Goal: Transaction & Acquisition: Purchase product/service

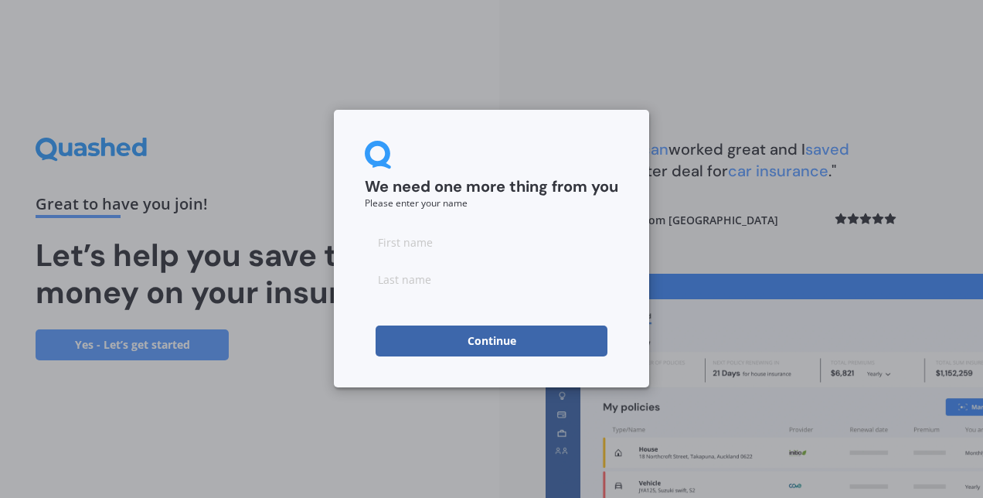
click at [396, 246] on input at bounding box center [491, 241] width 253 height 31
type input "[PERSON_NAME]"
click at [456, 338] on button "Continue" at bounding box center [491, 340] width 232 height 31
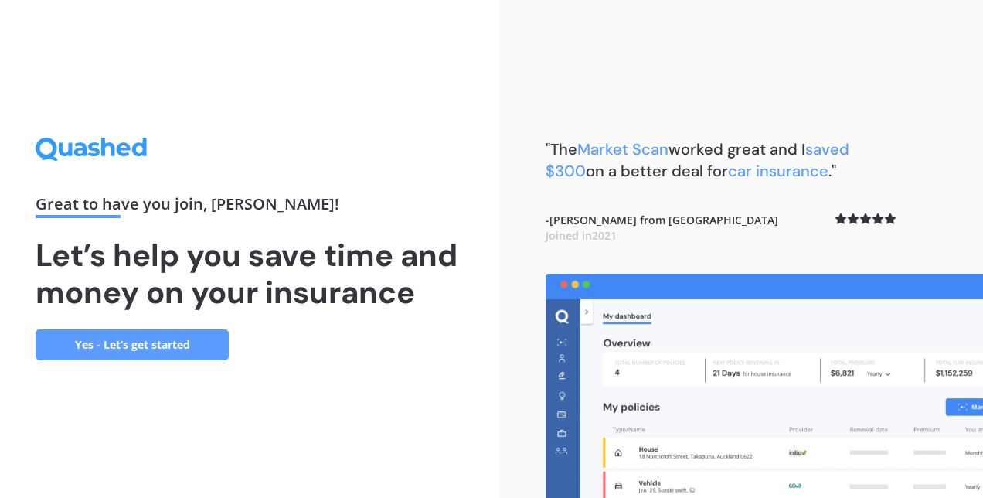
click at [161, 339] on link "Yes - Let’s get started" at bounding box center [132, 344] width 193 height 31
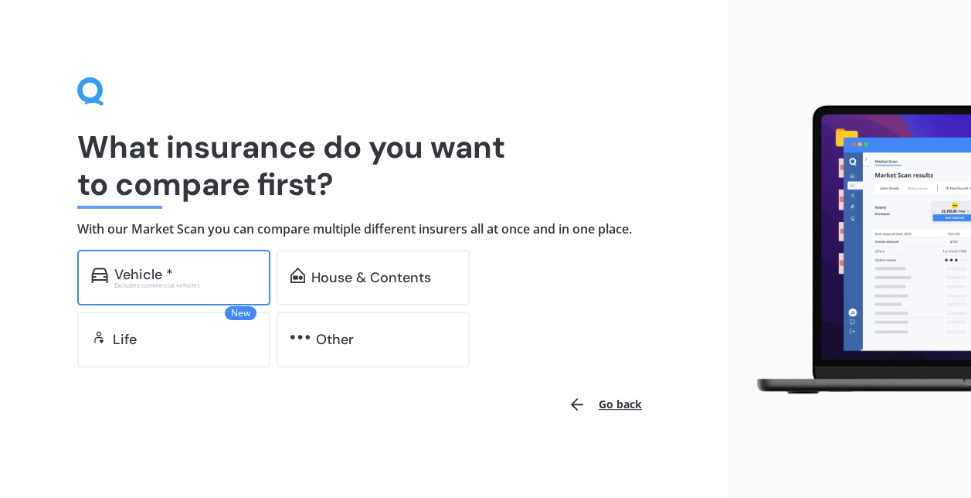
click at [148, 290] on div "Vehicle * Excludes commercial vehicles" at bounding box center [173, 278] width 193 height 56
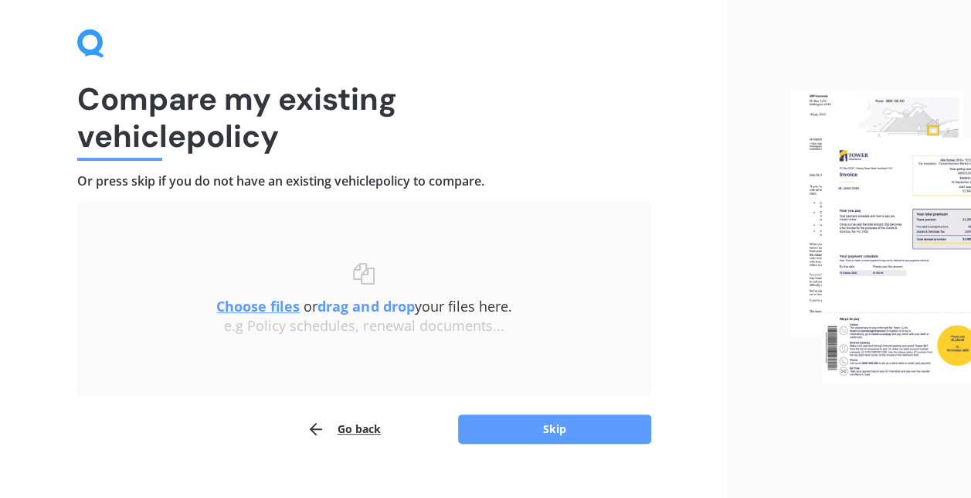
scroll to position [71, 0]
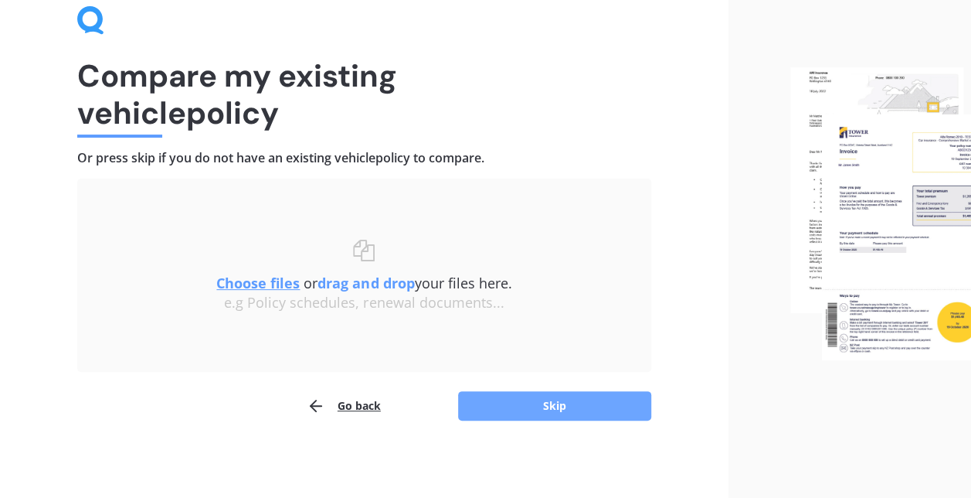
click at [550, 410] on button "Skip" at bounding box center [554, 405] width 193 height 29
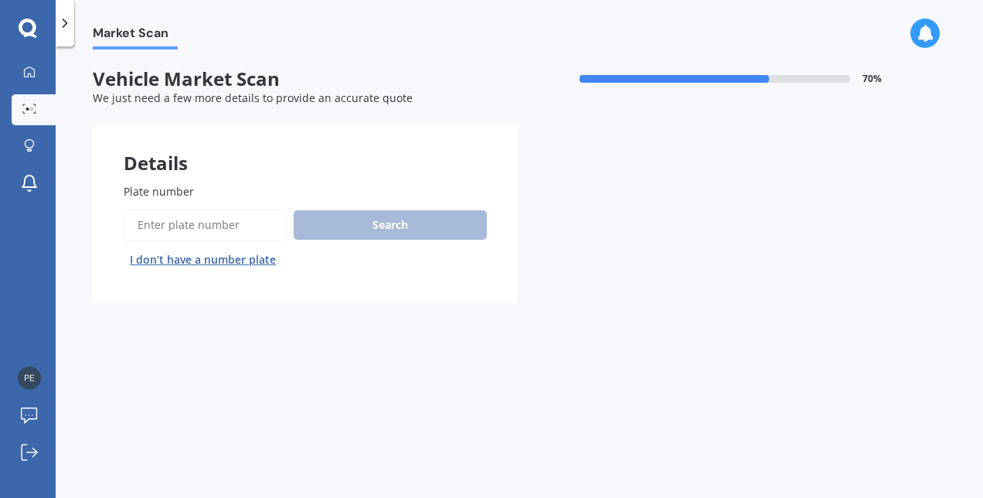
click at [186, 221] on input "Plate number" at bounding box center [206, 225] width 164 height 32
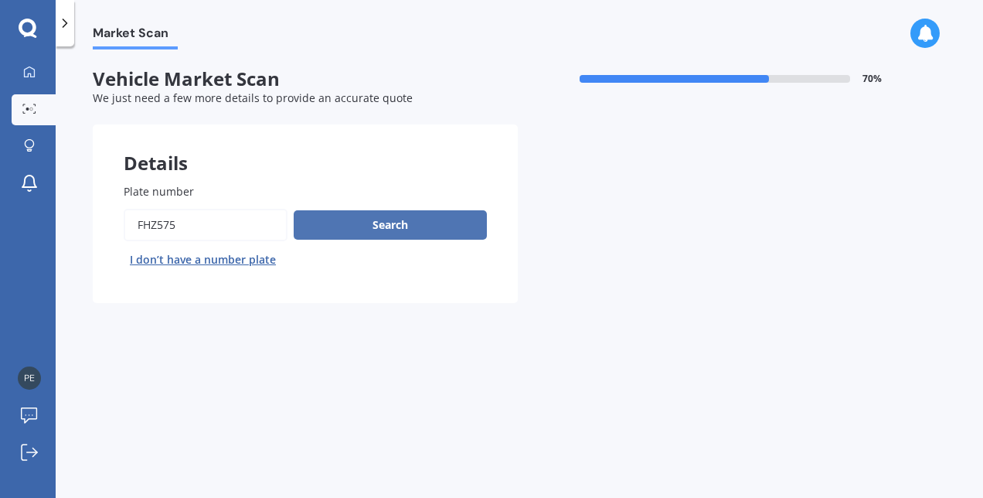
type input "fhz575"
click at [402, 229] on button "Search" at bounding box center [390, 224] width 193 height 29
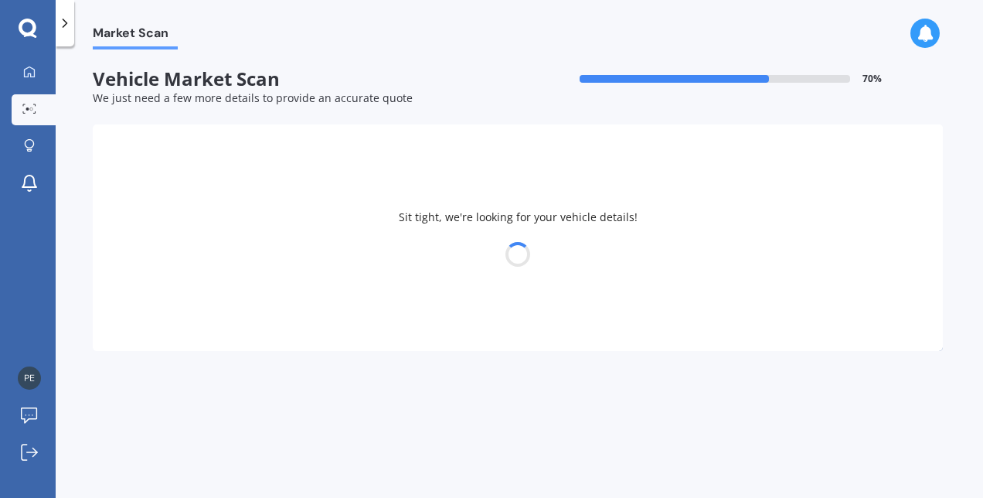
select select "HONDA"
select select "CR-V"
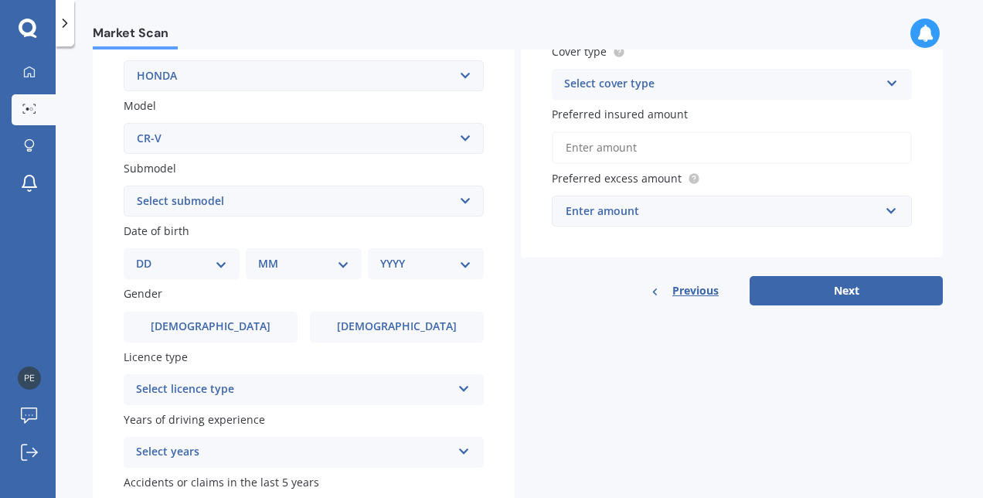
scroll to position [309, 0]
click at [460, 202] on select "Select submodel (all other) 2WD 2WD Sport 7 1.5 2WD Touring 1.5 4WD AWD AWD Spo…" at bounding box center [304, 200] width 360 height 31
select select "SPORT 2.4"
click at [124, 185] on select "Select submodel (all other) 2WD 2WD Sport 7 1.5 2WD Touring 1.5 4WD AWD AWD Spo…" at bounding box center [304, 200] width 360 height 31
click at [159, 271] on select "DD 01 02 03 04 05 06 07 08 09 10 11 12 13 14 15 16 17 18 19 20 21 22 23 24 25 2…" at bounding box center [181, 262] width 91 height 17
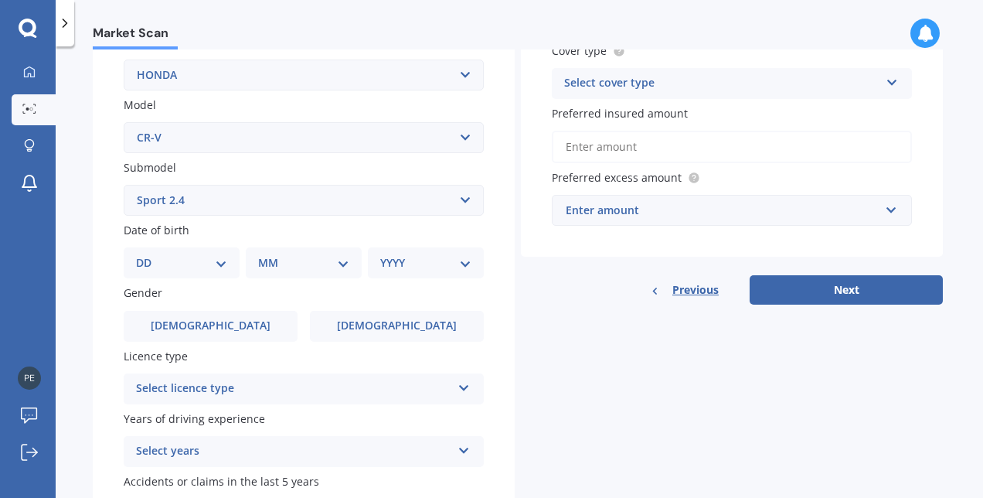
select select "20"
click at [148, 256] on select "DD 01 02 03 04 05 06 07 08 09 10 11 12 13 14 15 16 17 18 19 20 21 22 23 24 25 2…" at bounding box center [181, 262] width 91 height 17
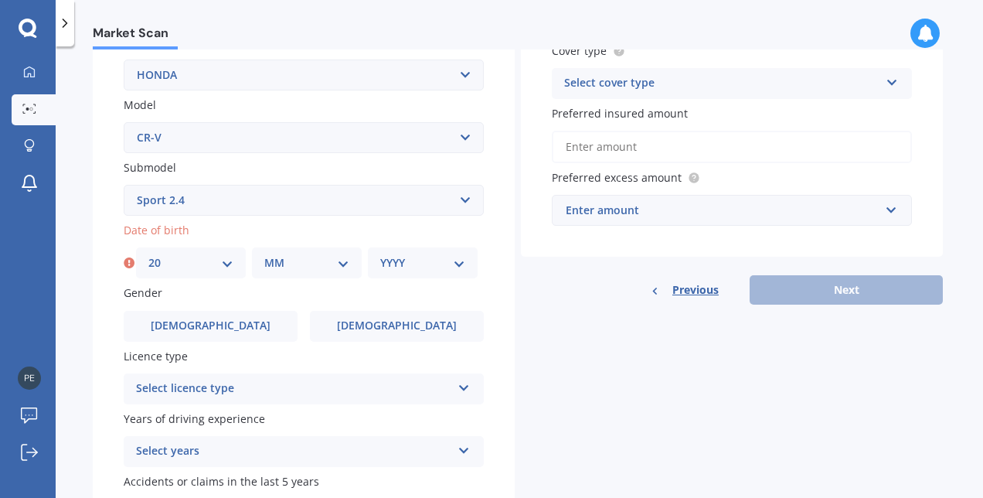
click at [340, 261] on select "MM 01 02 03 04 05 06 07 08 09 10 11 12" at bounding box center [306, 262] width 85 height 17
select select "08"
click at [264, 256] on select "MM 01 02 03 04 05 06 07 08 09 10 11 12" at bounding box center [306, 262] width 85 height 17
click at [413, 264] on select "YYYY 2025 2024 2023 2022 2021 2020 2019 2018 2017 2016 2015 2014 2013 2012 2011…" at bounding box center [422, 262] width 85 height 17
select select "1958"
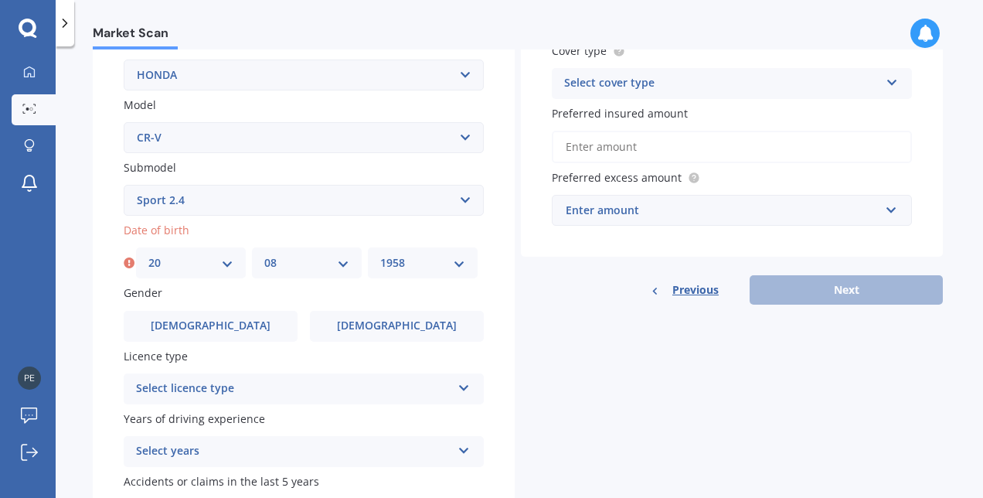
click at [380, 256] on select "YYYY 2025 2024 2023 2022 2021 2020 2019 2018 2017 2016 2015 2014 2013 2012 2011…" at bounding box center [422, 262] width 85 height 17
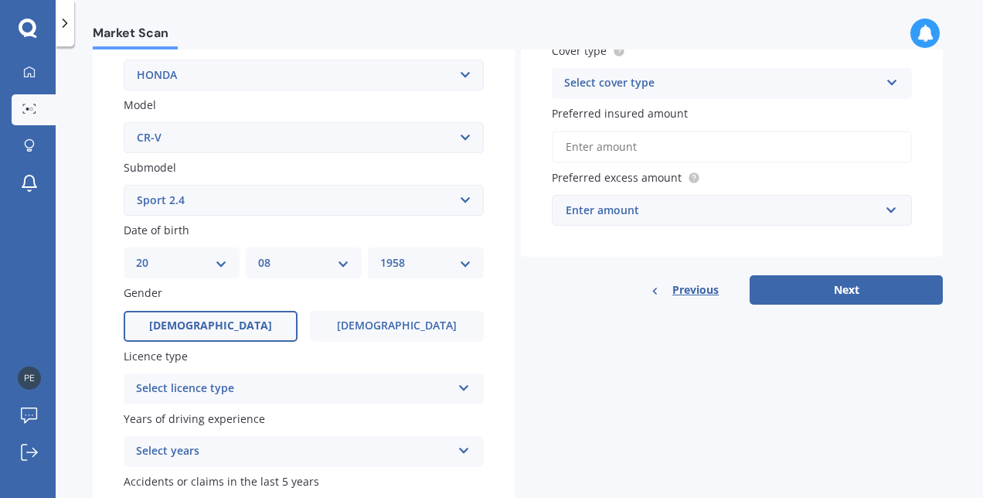
click at [233, 331] on label "[DEMOGRAPHIC_DATA]" at bounding box center [211, 326] width 174 height 31
click at [0, 0] on input "[DEMOGRAPHIC_DATA]" at bounding box center [0, 0] width 0 height 0
click at [471, 388] on div "Select licence type NZ Full NZ Restricted NZ Learners [GEOGRAPHIC_DATA] [GEOGRA…" at bounding box center [304, 388] width 360 height 31
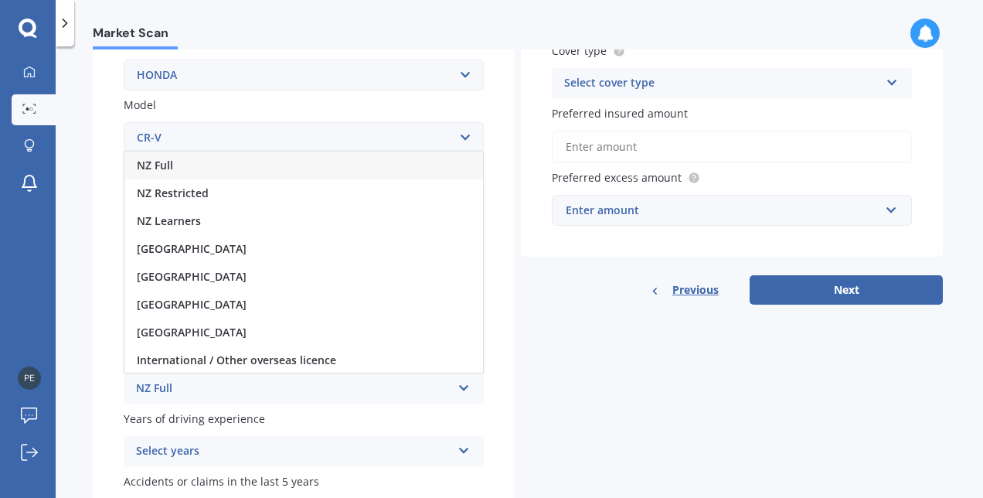
click at [173, 161] on div "NZ Full" at bounding box center [303, 165] width 358 height 28
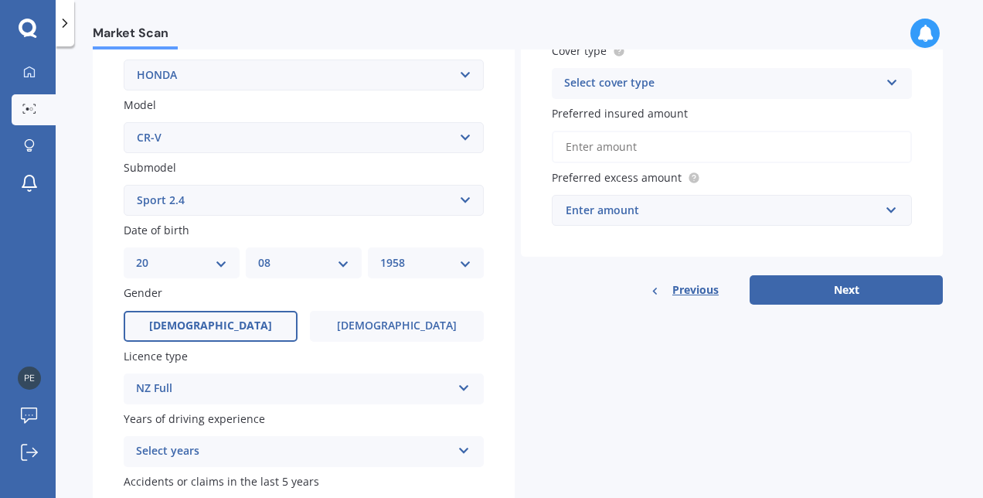
click at [457, 452] on icon at bounding box center [463, 447] width 13 height 11
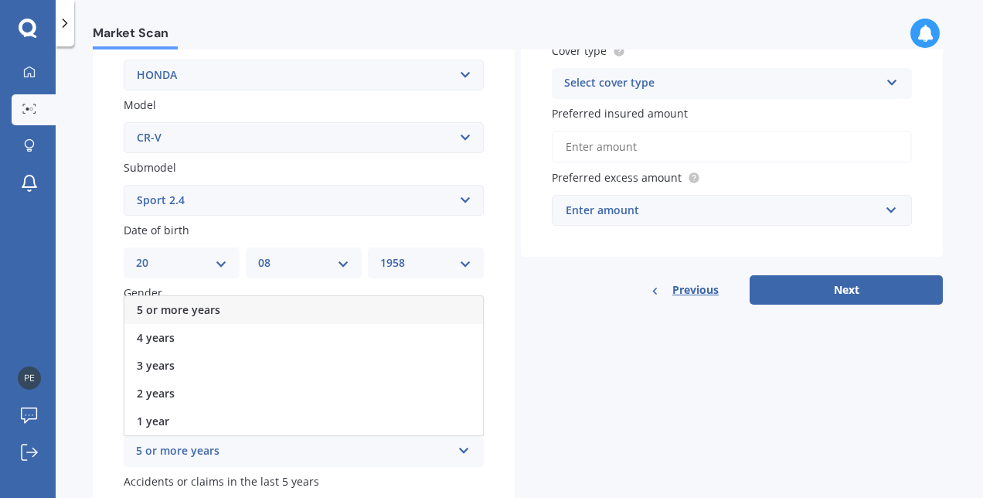
click at [162, 311] on span "5 or more years" at bounding box center [178, 309] width 83 height 15
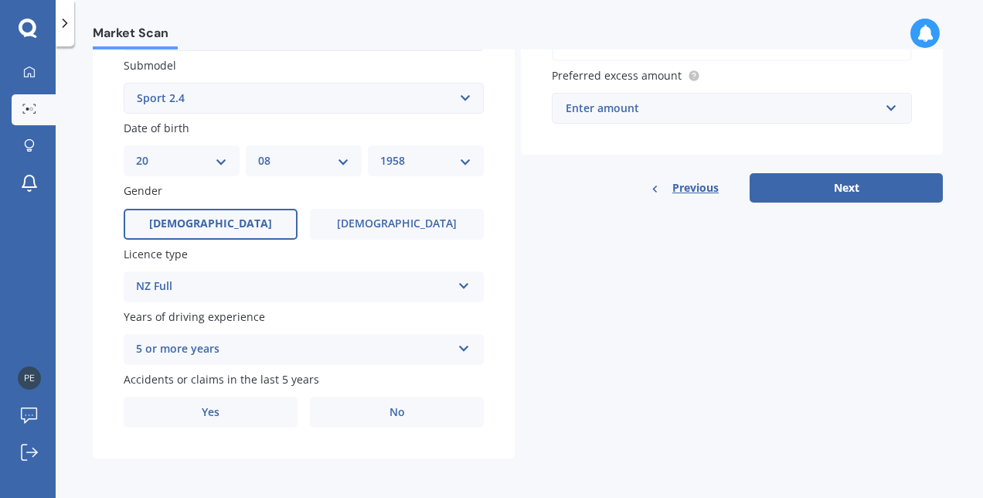
scroll to position [414, 0]
click at [383, 406] on label "No" at bounding box center [397, 411] width 174 height 31
click at [0, 0] on input "No" at bounding box center [0, 0] width 0 height 0
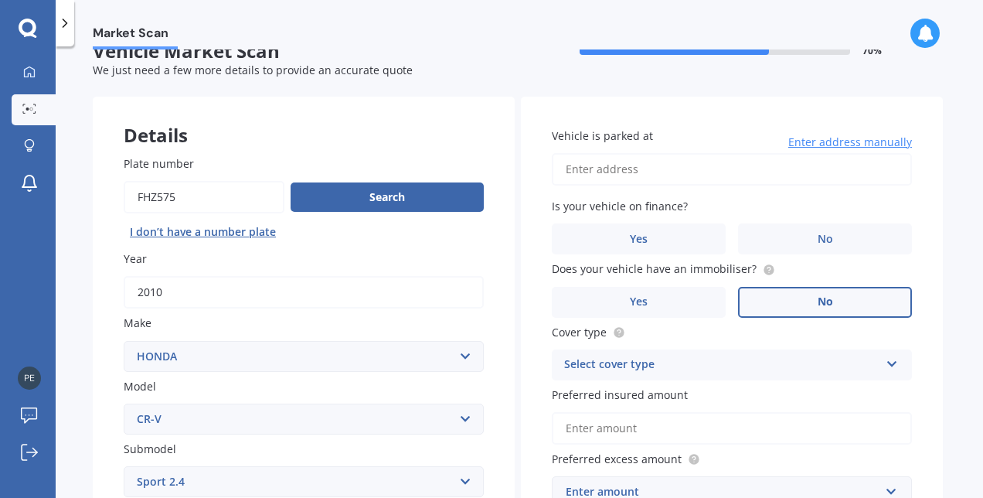
scroll to position [0, 0]
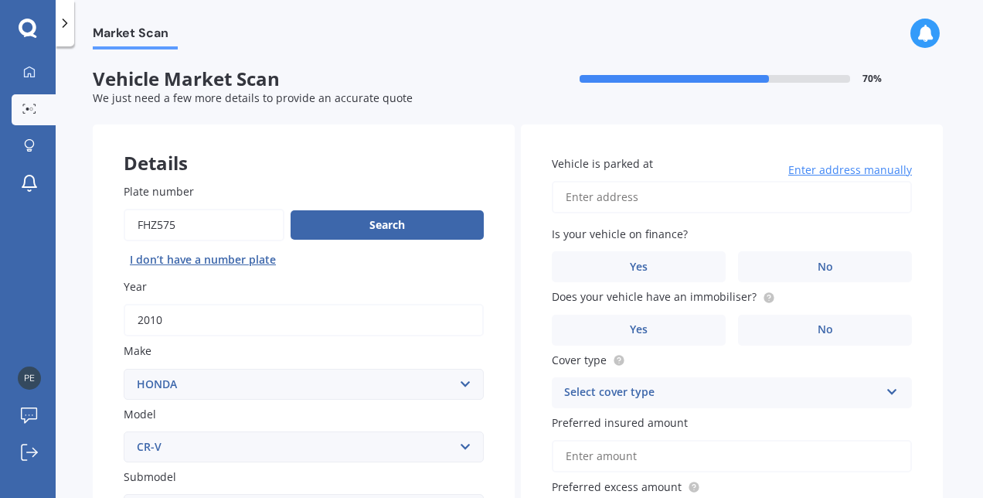
click at [591, 197] on input "Vehicle is parked at" at bounding box center [732, 197] width 360 height 32
type input "[STREET_ADDRESS]"
click at [817, 269] on span "No" at bounding box center [824, 266] width 15 height 13
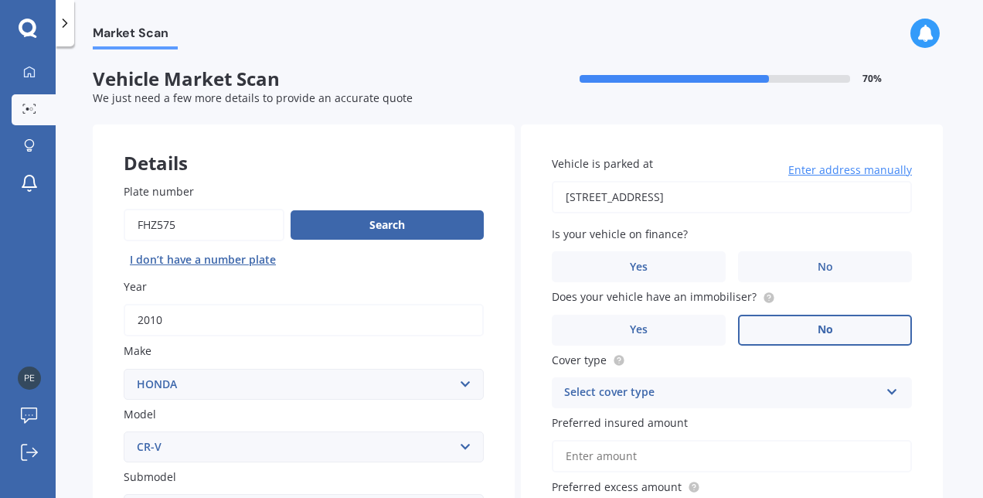
drag, startPoint x: 816, startPoint y: 269, endPoint x: 797, endPoint y: 330, distance: 64.0
click at [797, 330] on label "No" at bounding box center [825, 329] width 174 height 31
click at [0, 0] on input "No" at bounding box center [0, 0] width 0 height 0
click at [893, 389] on div "Select cover type Comprehensive Third Party, Fire & Theft Third Party" at bounding box center [732, 392] width 360 height 31
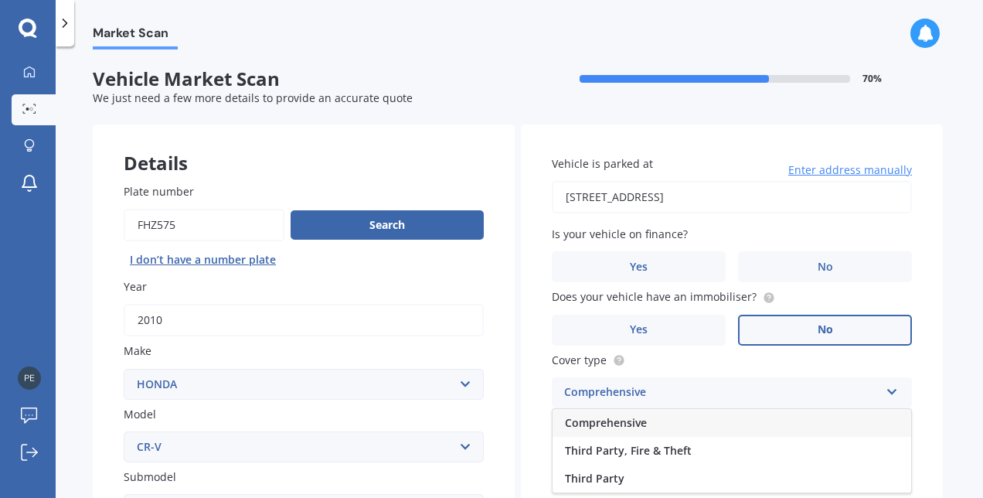
click at [657, 422] on div "Comprehensive" at bounding box center [731, 423] width 358 height 28
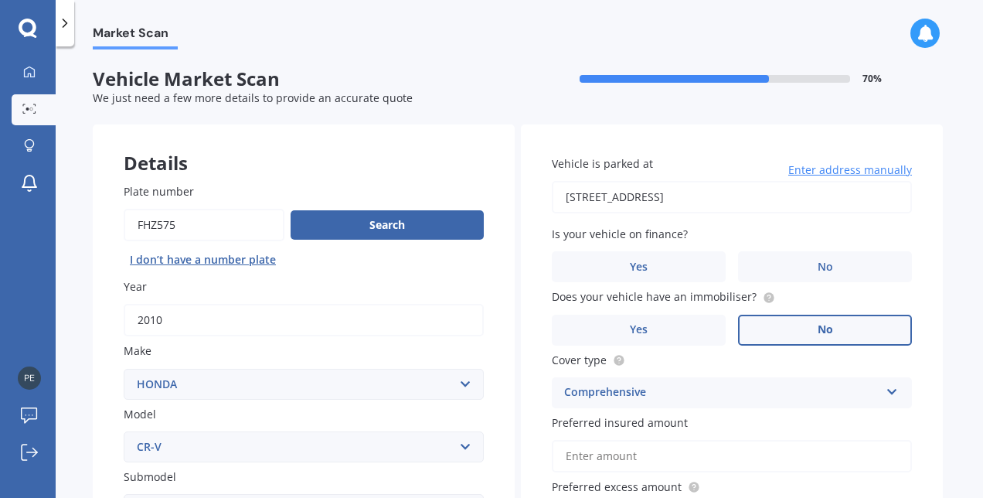
click at [577, 460] on input "Preferred insured amount" at bounding box center [732, 456] width 360 height 32
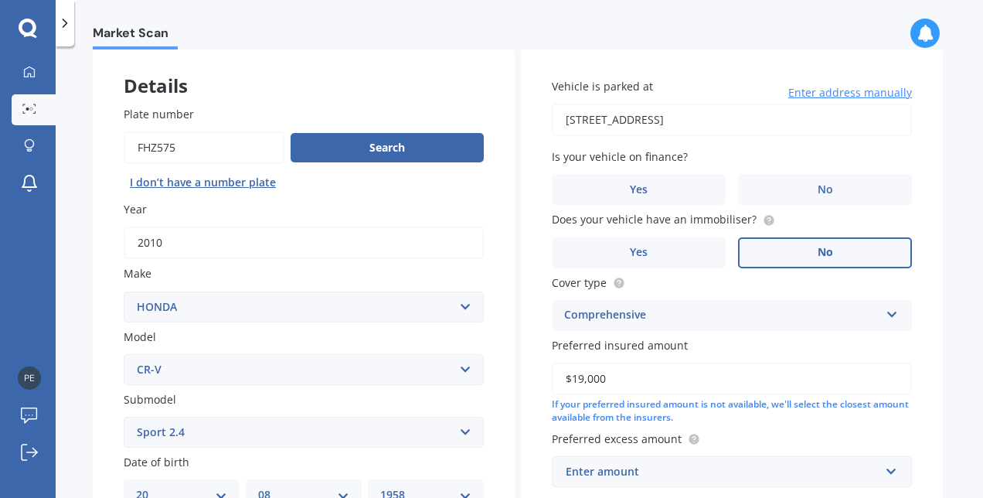
type input "$19,000"
click at [882, 470] on input "text" at bounding box center [726, 471] width 346 height 29
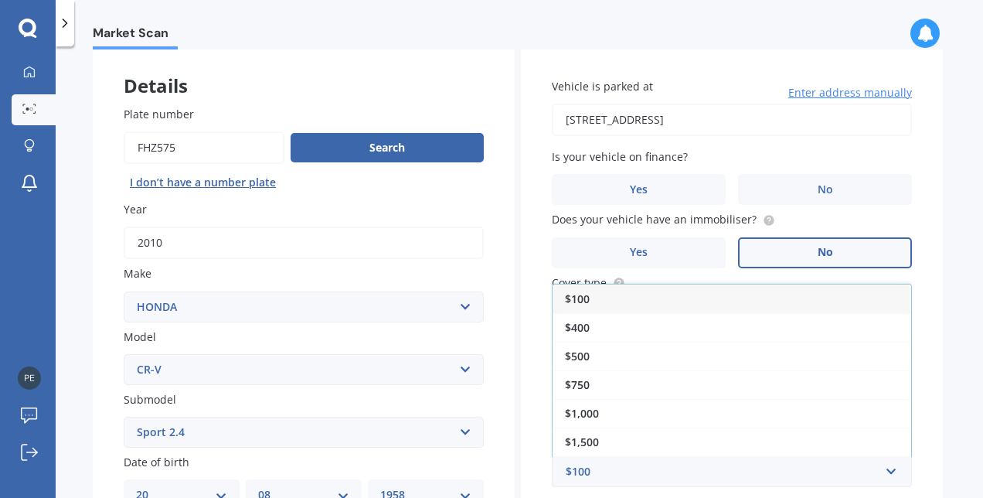
drag, startPoint x: 573, startPoint y: 351, endPoint x: 610, endPoint y: 377, distance: 45.4
click at [575, 351] on span "$500" at bounding box center [577, 355] width 25 height 15
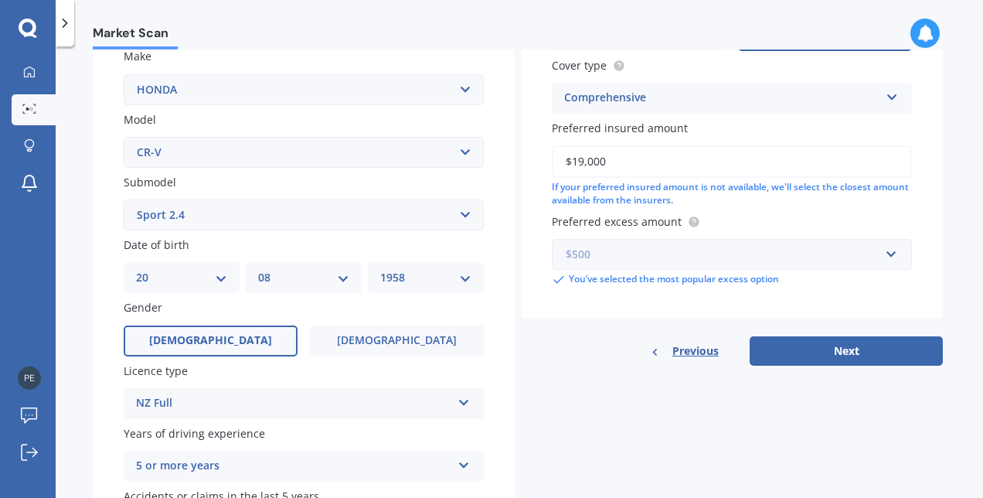
scroll to position [309, 0]
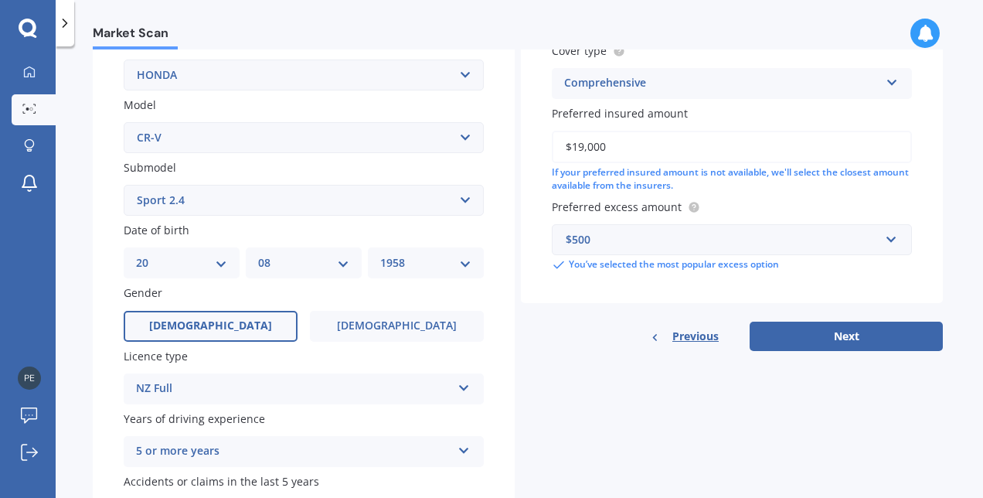
click at [846, 337] on button "Next" at bounding box center [845, 335] width 193 height 29
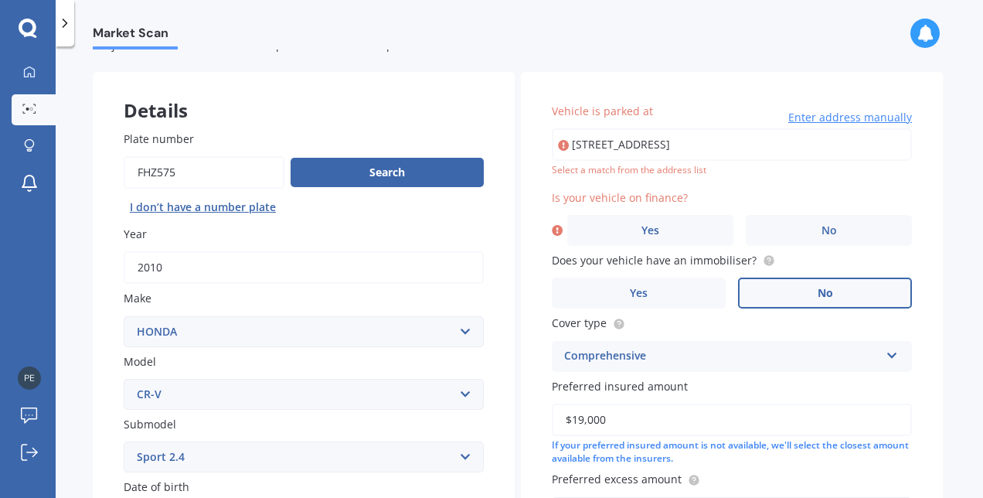
scroll to position [28, 0]
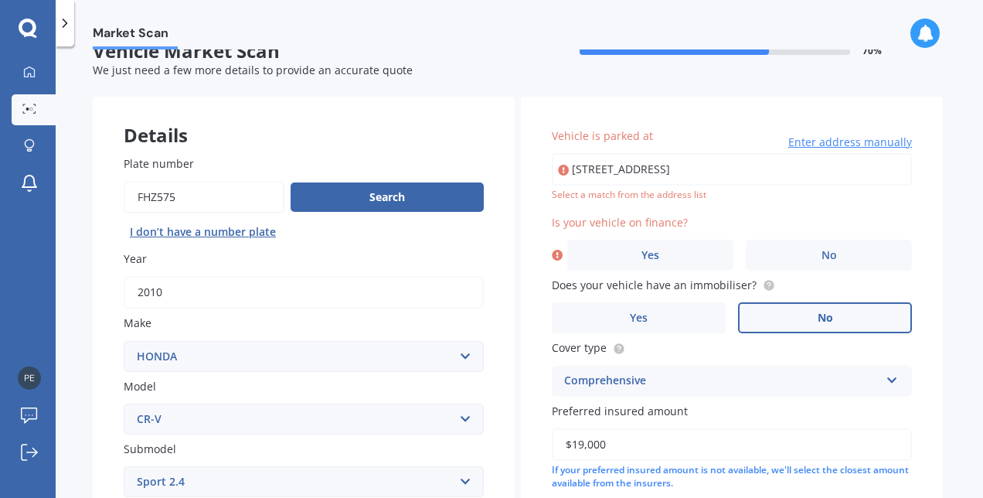
drag, startPoint x: 793, startPoint y: 167, endPoint x: 431, endPoint y: 178, distance: 362.5
click at [431, 178] on div "Details Plate number Search I don’t have a number plate Year [DATE] Make Select…" at bounding box center [518, 470] width 850 height 746
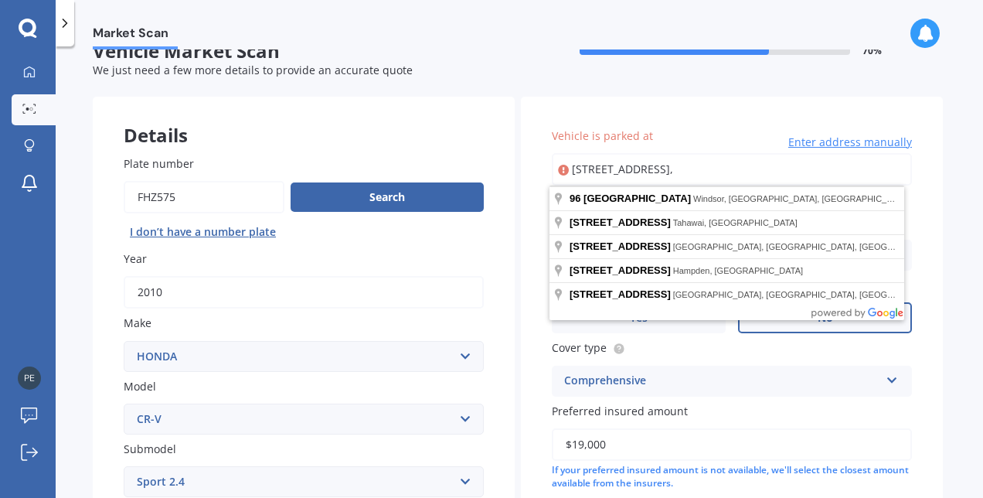
click at [768, 170] on input "[STREET_ADDRESS]," at bounding box center [732, 169] width 360 height 32
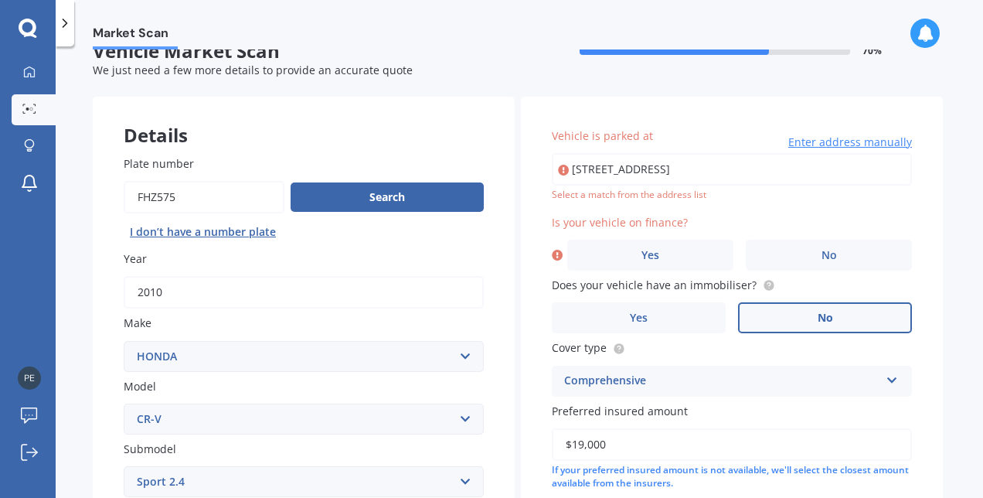
type input "[STREET_ADDRESS]"
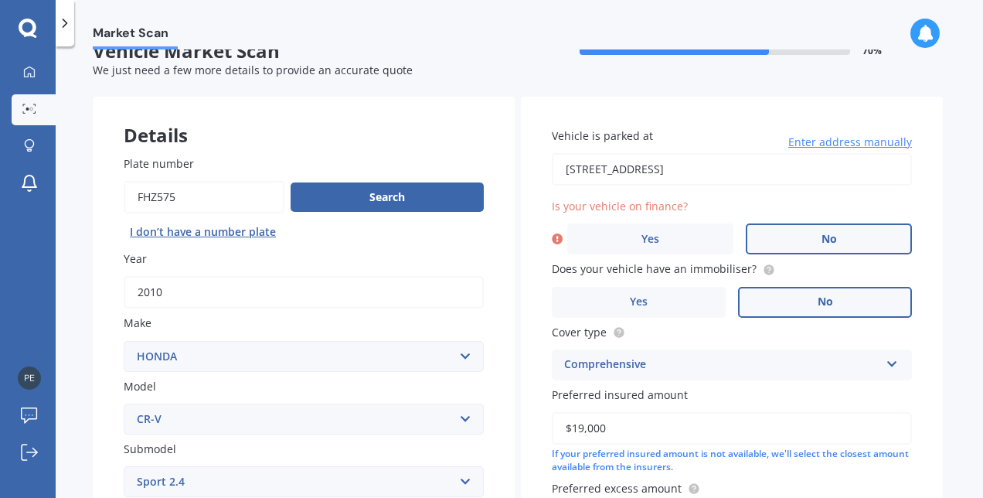
click at [795, 244] on label "No" at bounding box center [829, 238] width 166 height 31
click at [0, 0] on input "No" at bounding box center [0, 0] width 0 height 0
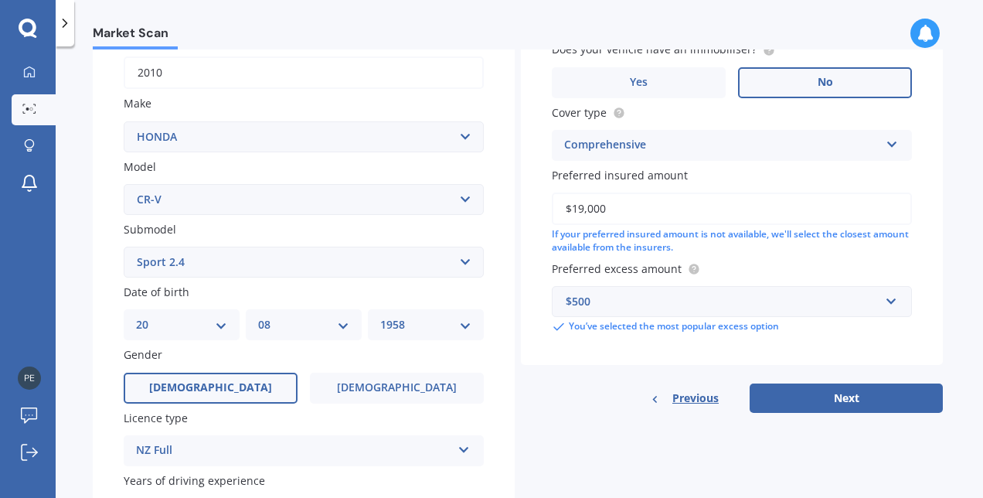
scroll to position [337, 0]
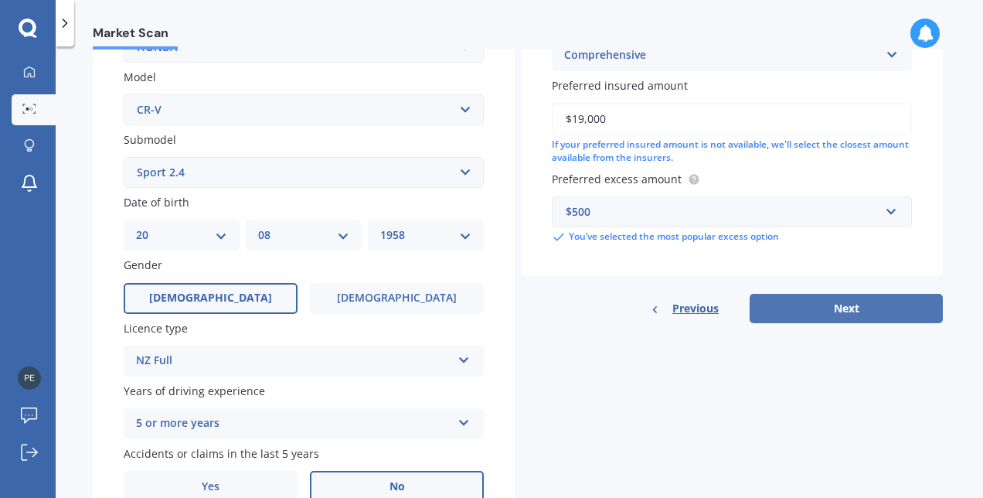
click at [878, 312] on button "Next" at bounding box center [845, 308] width 193 height 29
select select "20"
select select "08"
select select "1958"
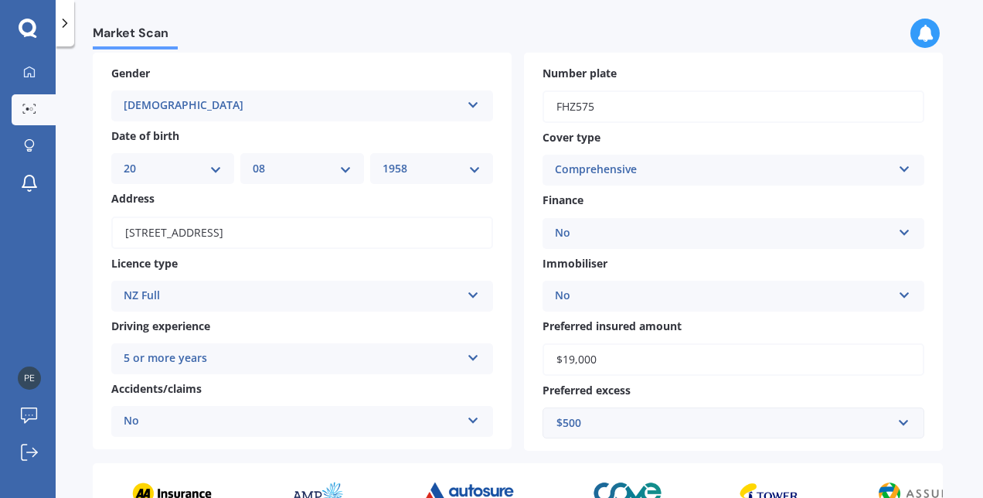
scroll to position [232, 0]
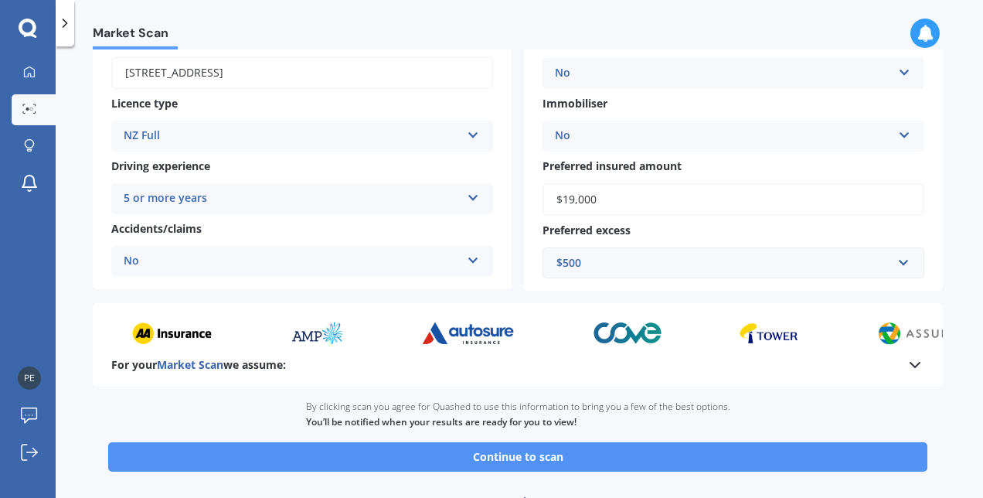
click at [540, 451] on button "Continue to scan" at bounding box center [517, 456] width 819 height 29
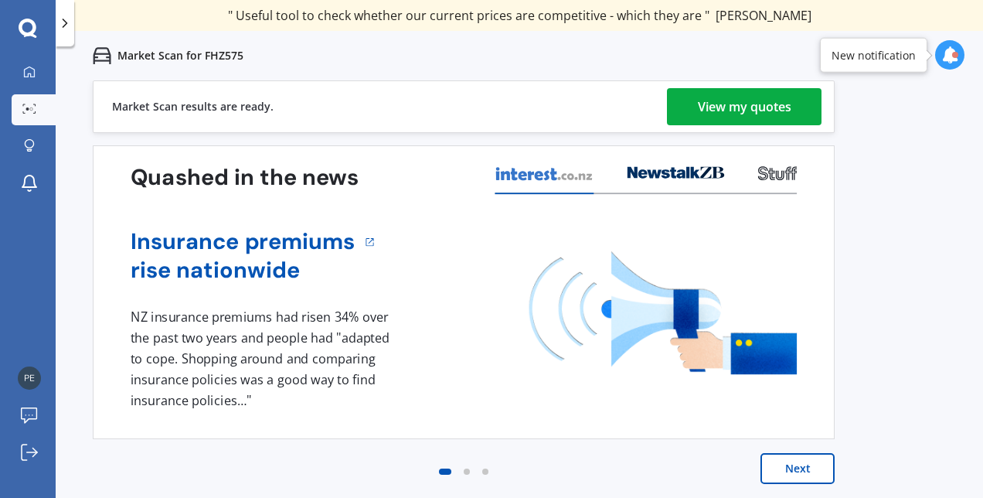
click at [725, 114] on div "View my quotes" at bounding box center [744, 106] width 93 height 37
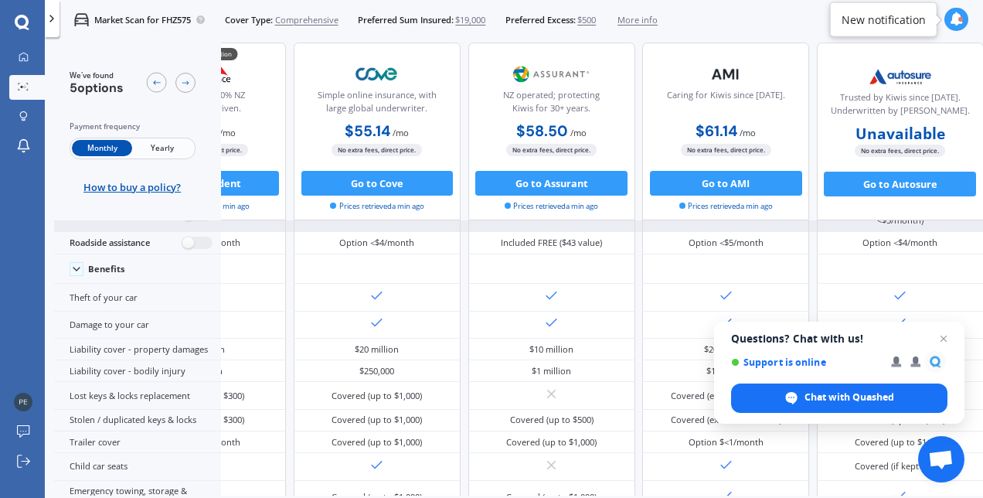
scroll to position [0, 135]
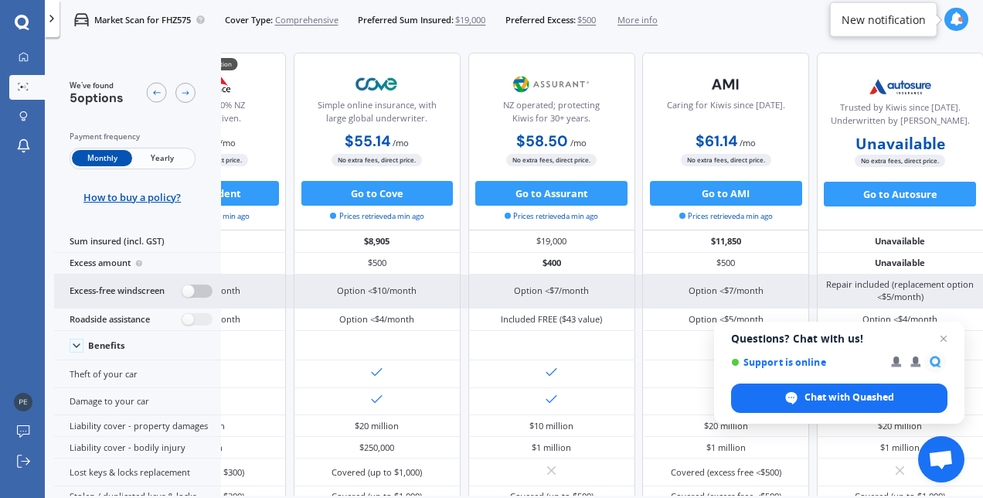
click at [206, 290] on label at bounding box center [197, 290] width 30 height 13
radio input "true"
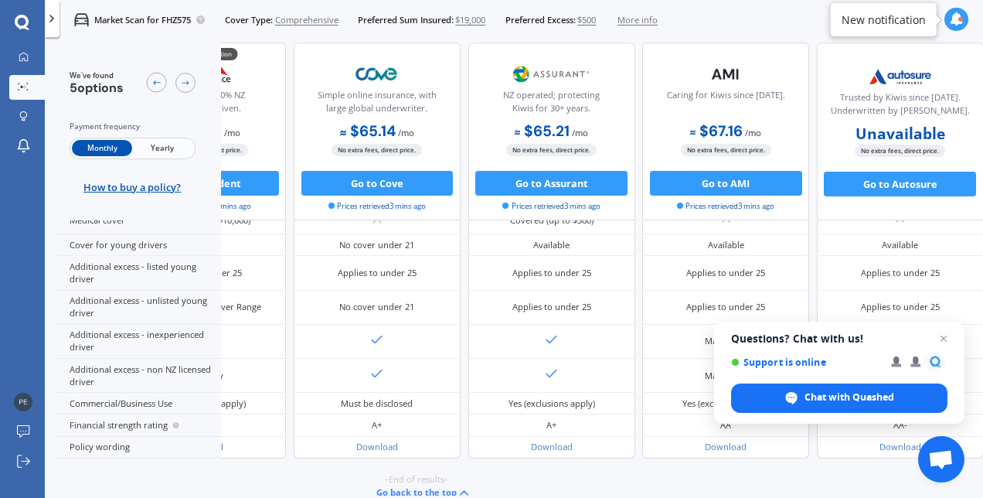
scroll to position [797, 135]
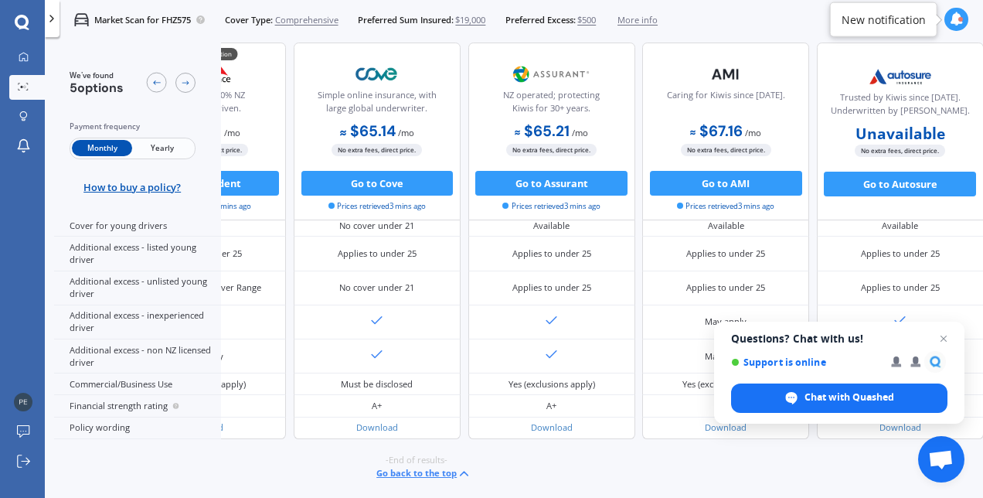
click at [428, 468] on button "Go back to the top" at bounding box center [423, 473] width 95 height 15
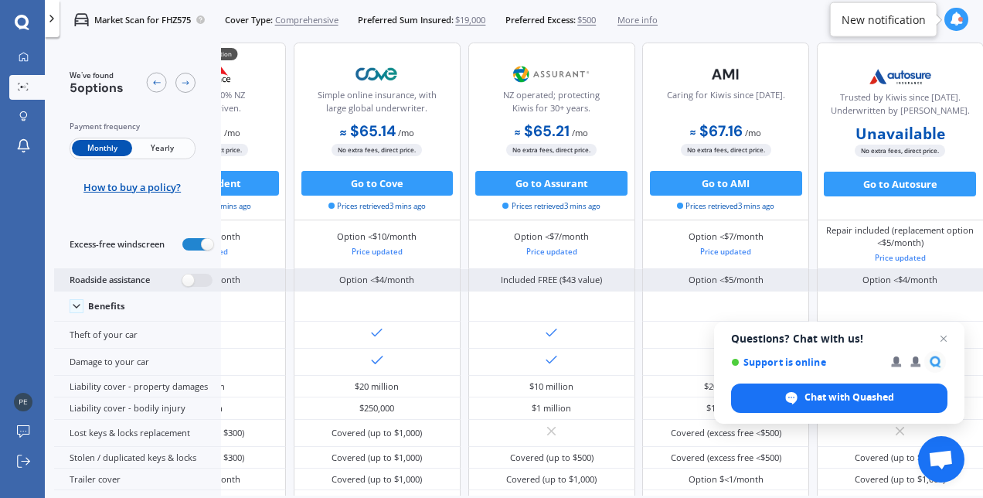
scroll to position [0, 135]
